Goal: Task Accomplishment & Management: Manage account settings

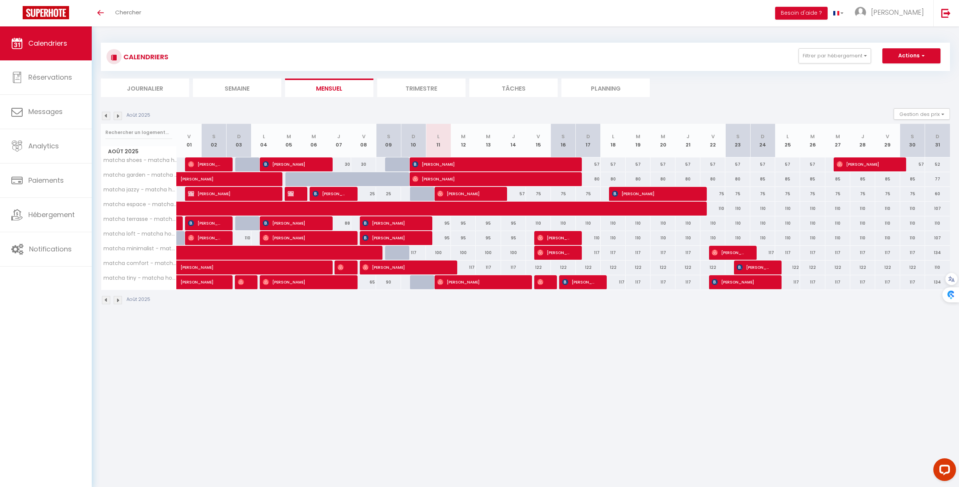
click at [427, 287] on div at bounding box center [424, 282] width 20 height 14
click at [415, 286] on div at bounding box center [422, 282] width 25 height 14
type input "117"
type input "Dim 10 Août 2025"
type input "Lun 11 Août 2025"
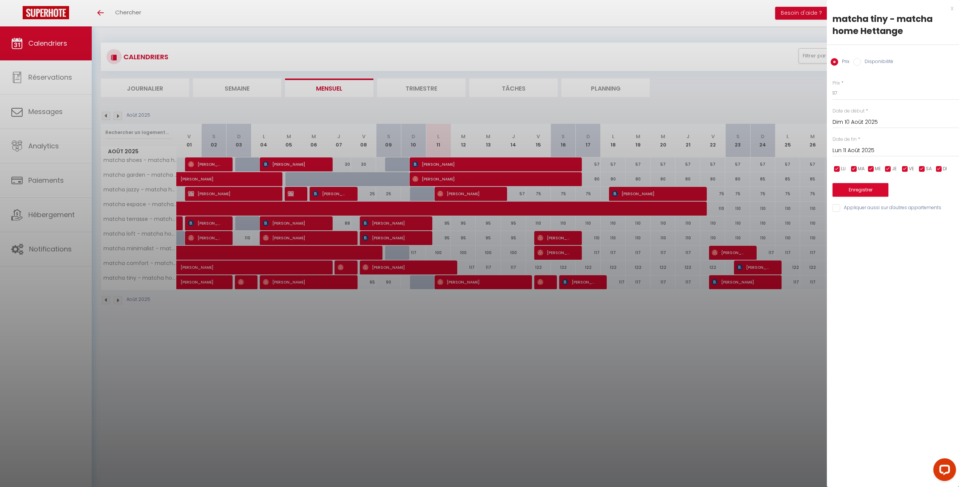
click at [865, 60] on label "Disponibilité" at bounding box center [876, 62] width 32 height 8
click at [860, 60] on input "Disponibilité" at bounding box center [857, 62] width 8 height 8
radio input "true"
radio input "false"
click at [857, 191] on button "Enregistrer" at bounding box center [860, 191] width 56 height 14
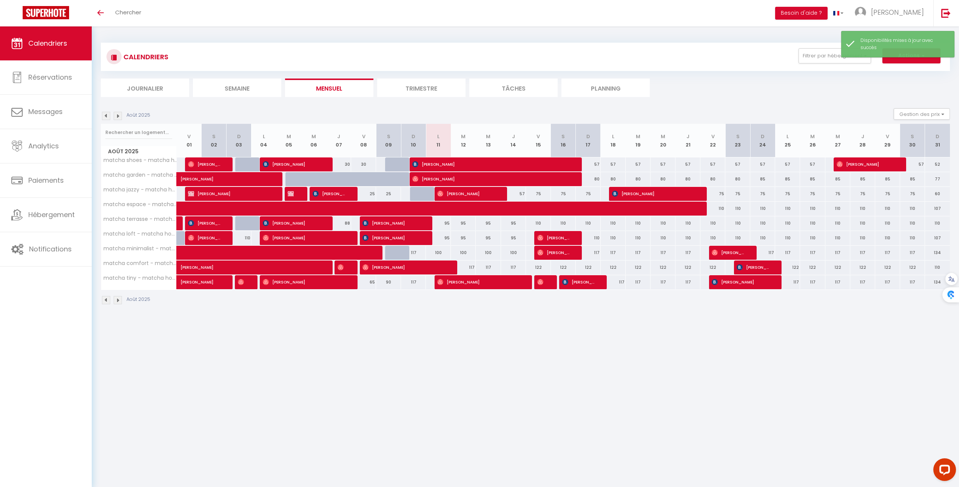
click at [404, 254] on div "117" at bounding box center [413, 253] width 25 height 14
select select "1"
type input "Dim 10 Août 2025"
type input "Lun 11 Août 2025"
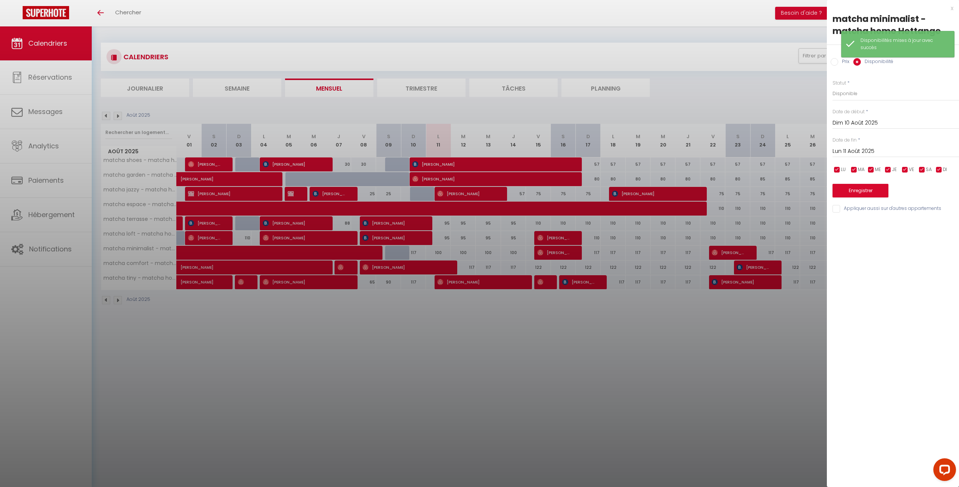
click at [397, 254] on div at bounding box center [479, 243] width 959 height 487
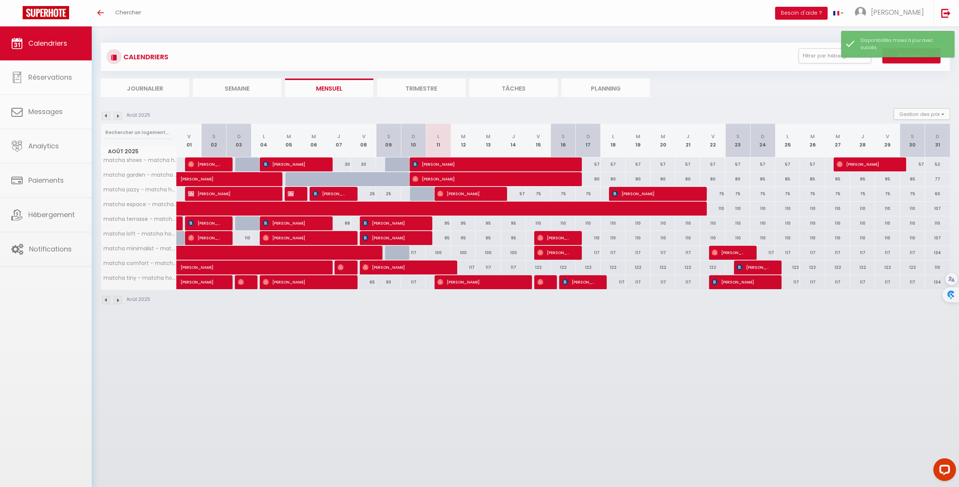
click at [397, 254] on body "Questions et aide sur la MIGRATION - [GEOGRAPHIC_DATA] ouverte de 13 à 14h puis…" at bounding box center [479, 269] width 959 height 487
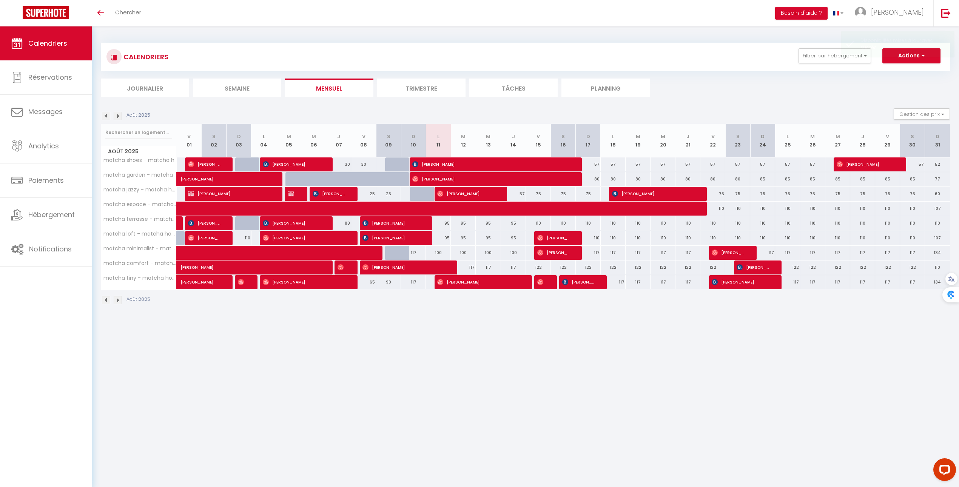
click at [396, 255] on div at bounding box center [397, 253] width 25 height 14
select select "1"
type input "Sam 09 Août 2025"
type input "Dim 10 Août 2025"
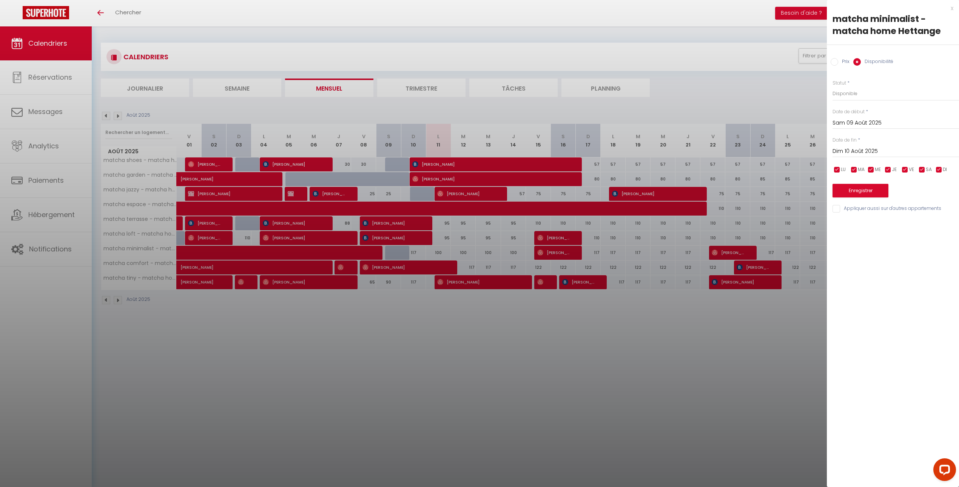
click at [843, 62] on label "Prix" at bounding box center [843, 62] width 11 height 8
click at [838, 62] on input "Prix" at bounding box center [834, 62] width 8 height 8
radio input "true"
click at [863, 60] on label "Disponibilité" at bounding box center [876, 62] width 32 height 8
click at [860, 60] on input "Disponibilité" at bounding box center [857, 62] width 8 height 8
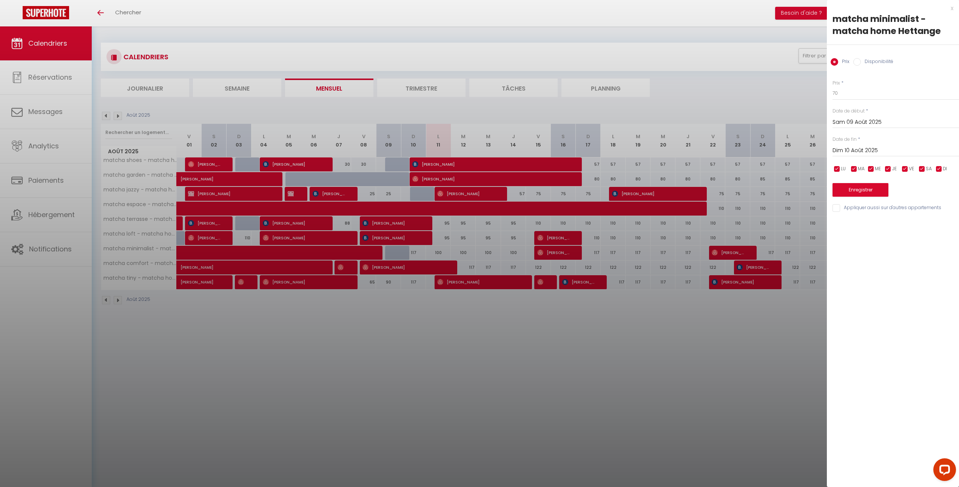
radio input "true"
radio input "false"
click at [862, 92] on select "Disponible Indisponible" at bounding box center [895, 93] width 126 height 14
click at [867, 191] on button "Enregistrer" at bounding box center [860, 191] width 56 height 14
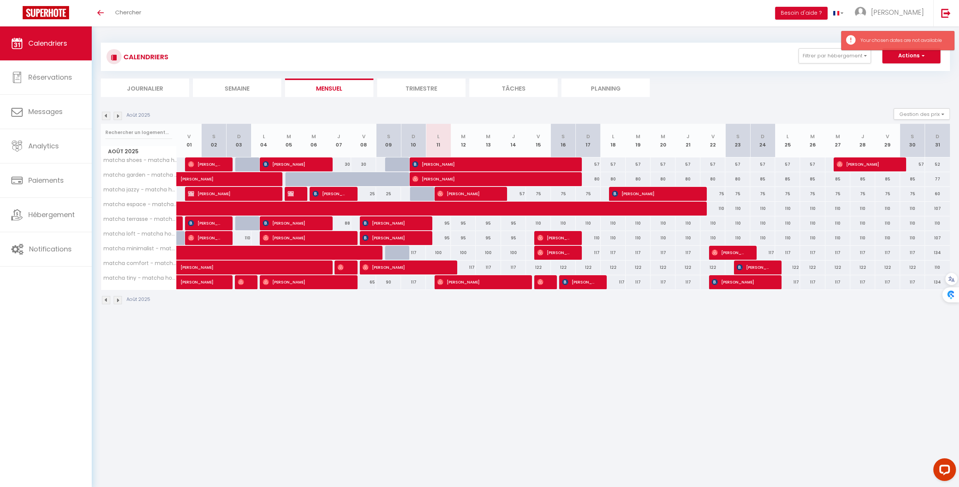
click at [402, 255] on div "117" at bounding box center [413, 253] width 25 height 14
type input "Dim 10 Août 2025"
type input "Lun 11 Août 2025"
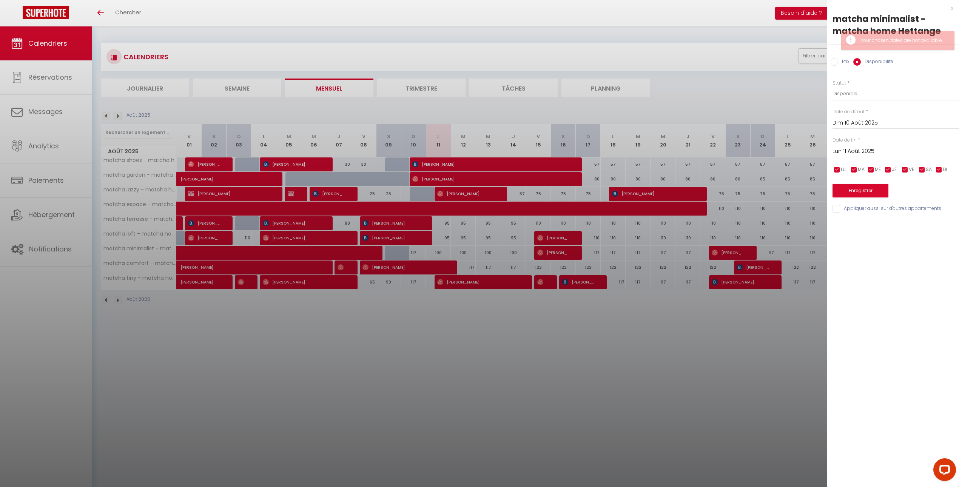
click at [870, 143] on div "Date de fin * [DATE] < [DATE] > Dim Lun Mar Mer Jeu Ven Sam 1 2 3 4 5 6 7 8 9 1…" at bounding box center [895, 147] width 126 height 21
